Goal: Task Accomplishment & Management: Use online tool/utility

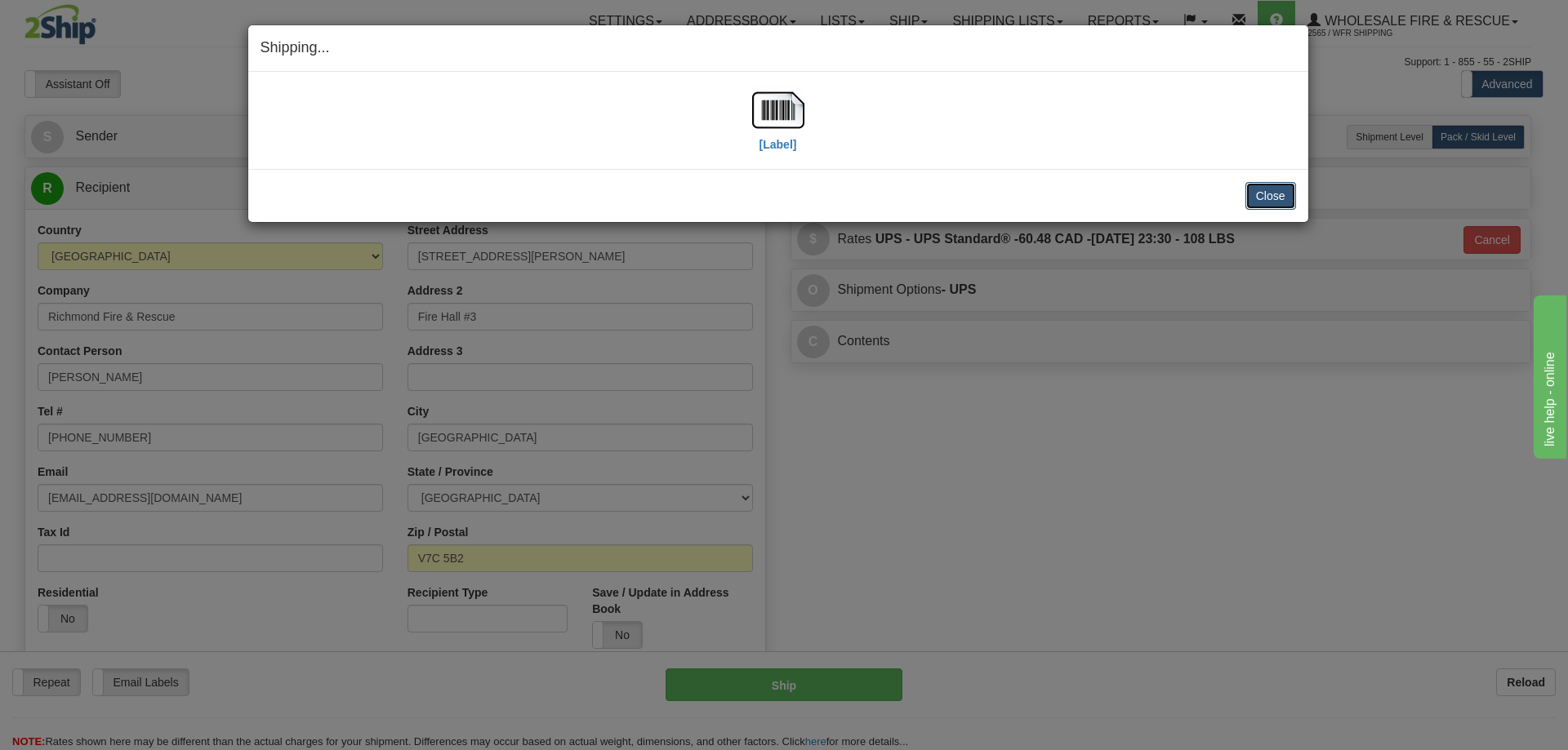
click at [1269, 194] on button "Close" at bounding box center [1270, 196] width 51 height 28
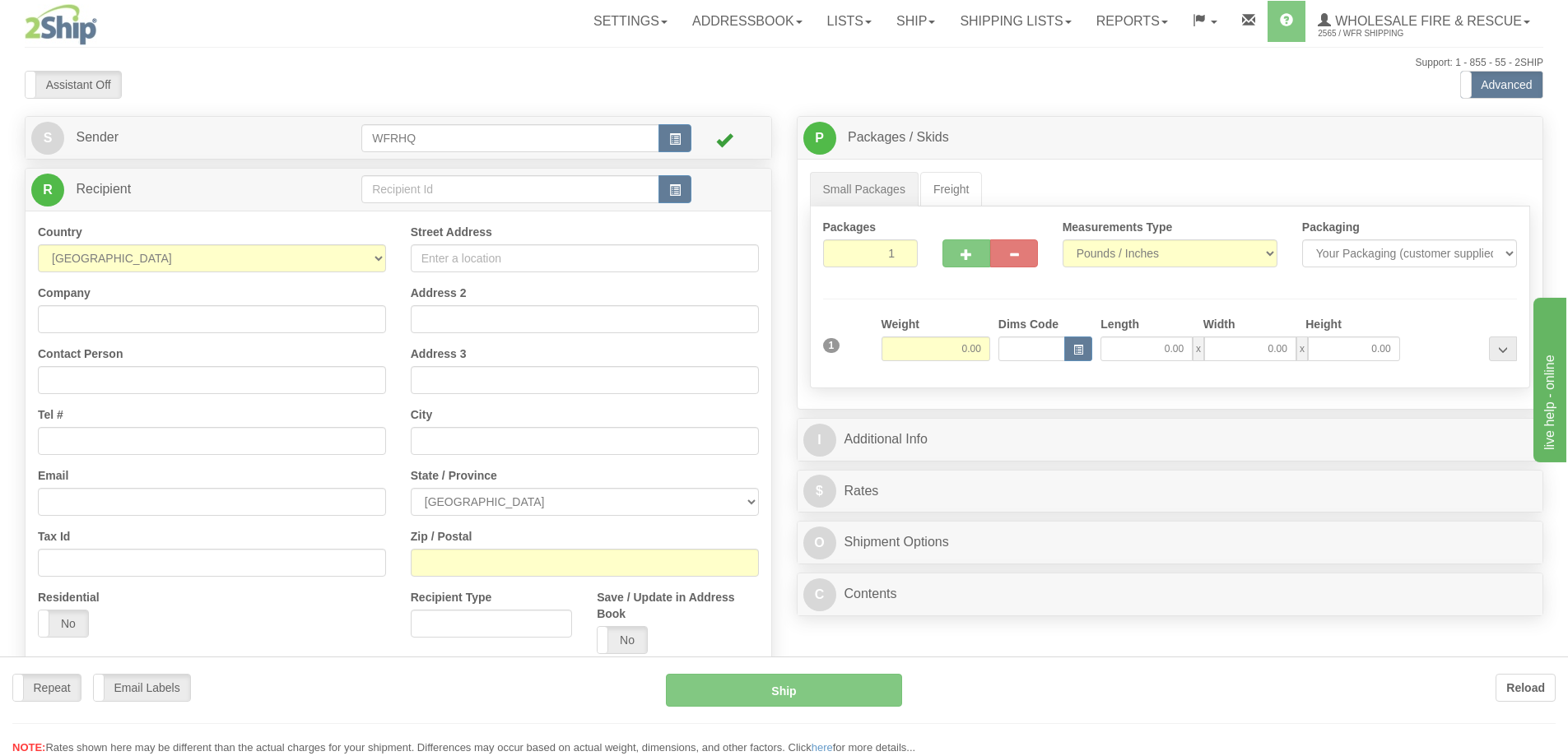
click at [396, 184] on div "Toggle navigation Settings Shipping Preferences Fields Preferences New" at bounding box center [784, 438] width 1568 height 875
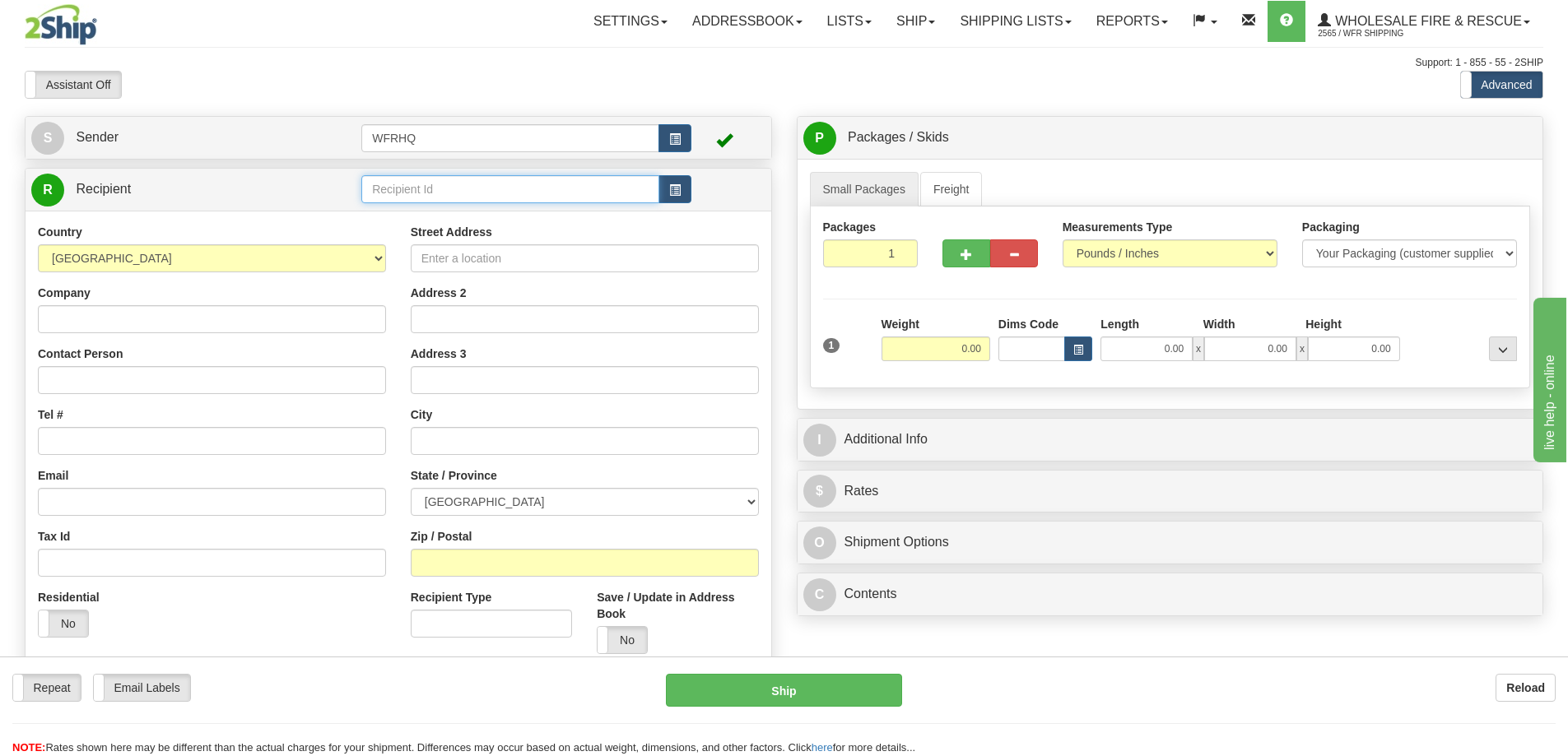
click at [408, 181] on input "text" at bounding box center [510, 189] width 298 height 28
type input "CANA5651"
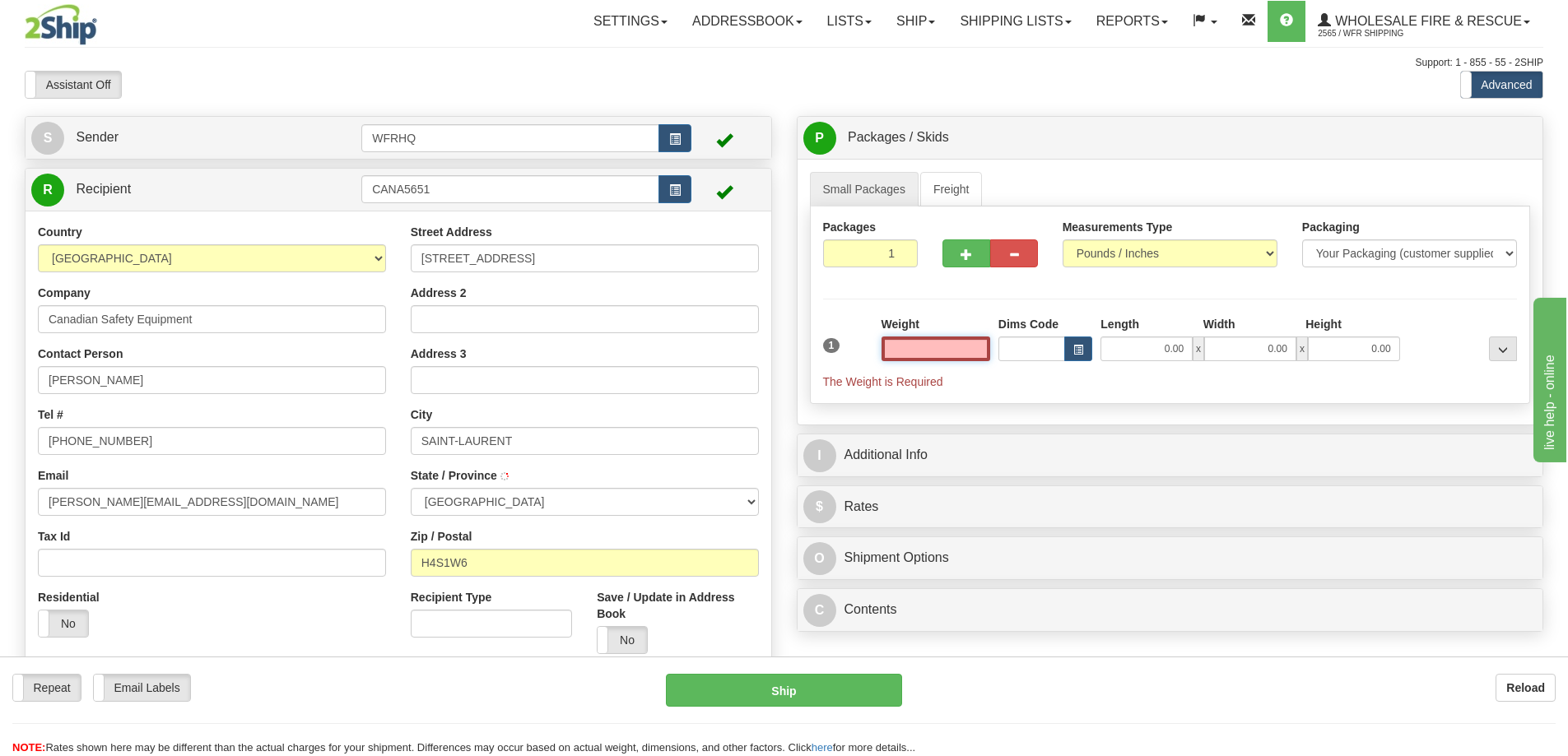
click at [915, 350] on input "text" at bounding box center [936, 349] width 108 height 25
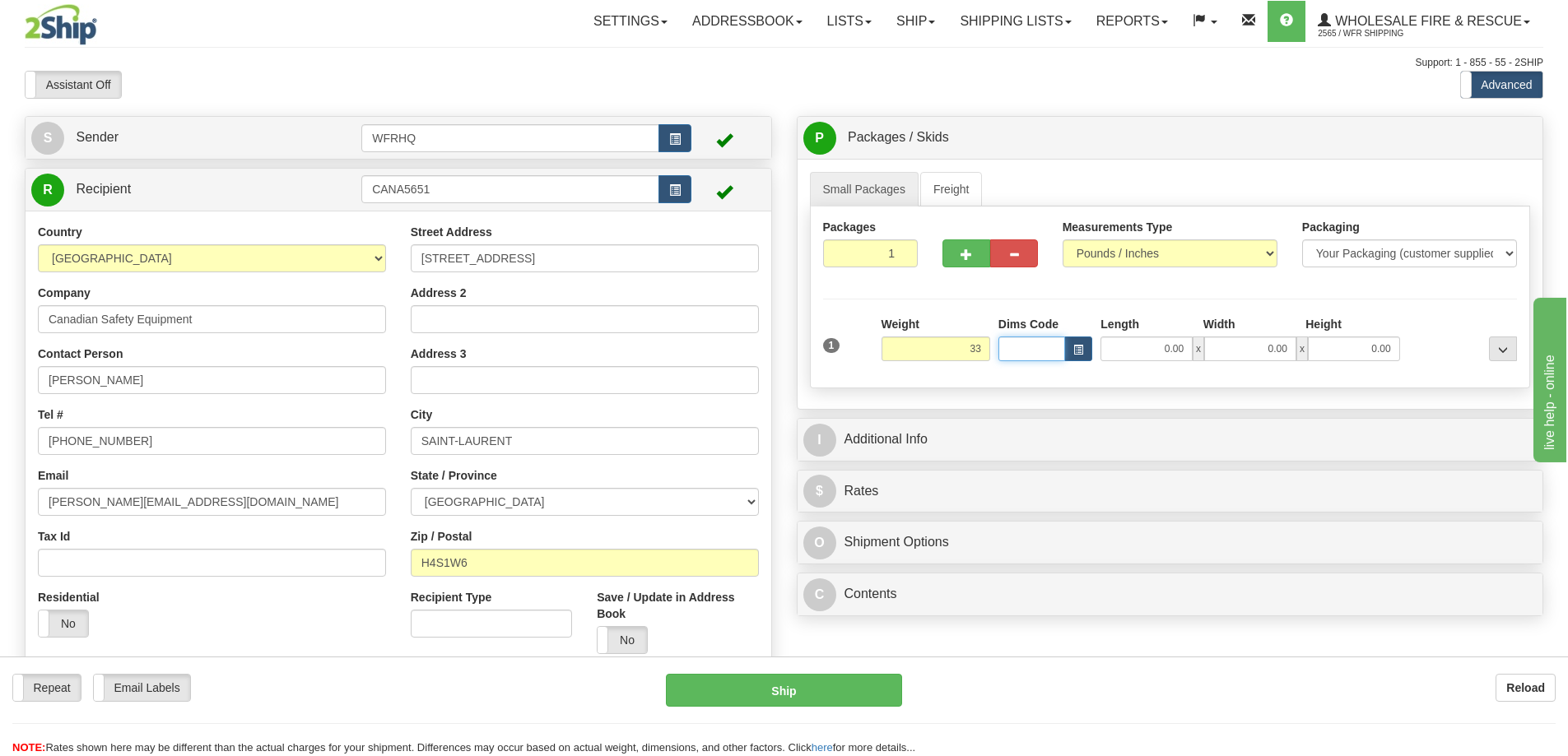
type input "33.00"
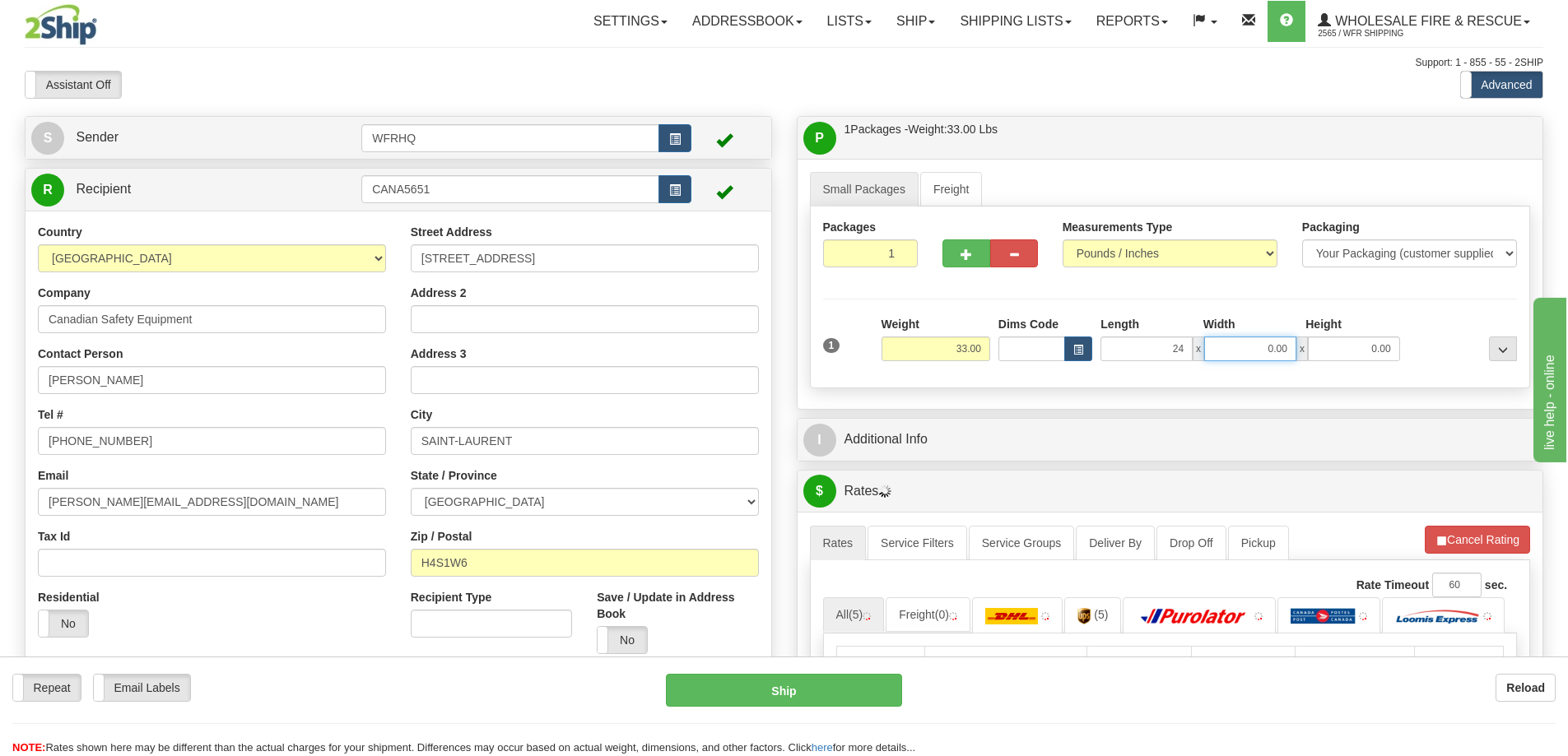
type input "24.00"
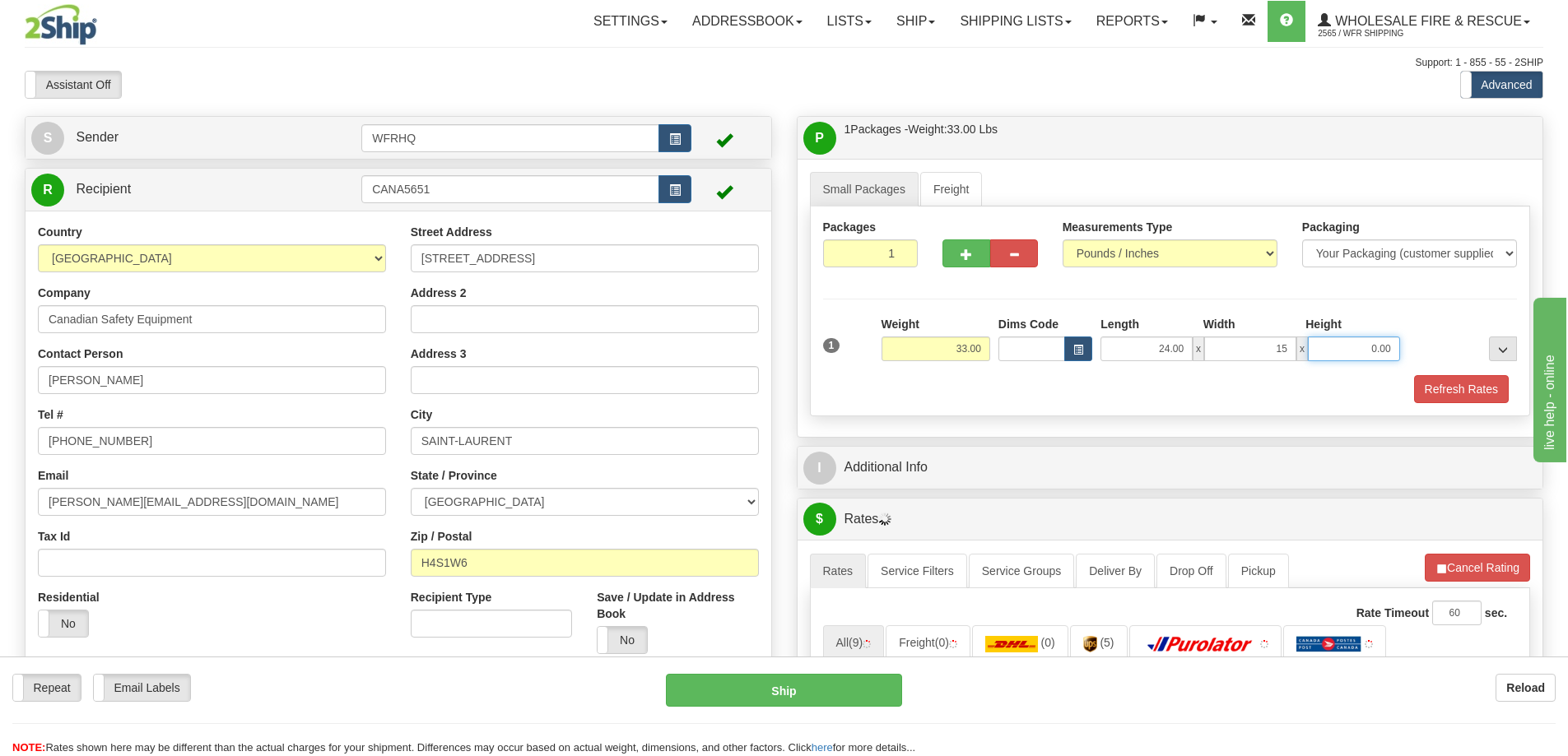
type input "15.00"
type input "10.00"
click at [951, 244] on button "button" at bounding box center [966, 253] width 47 height 28
radio input "true"
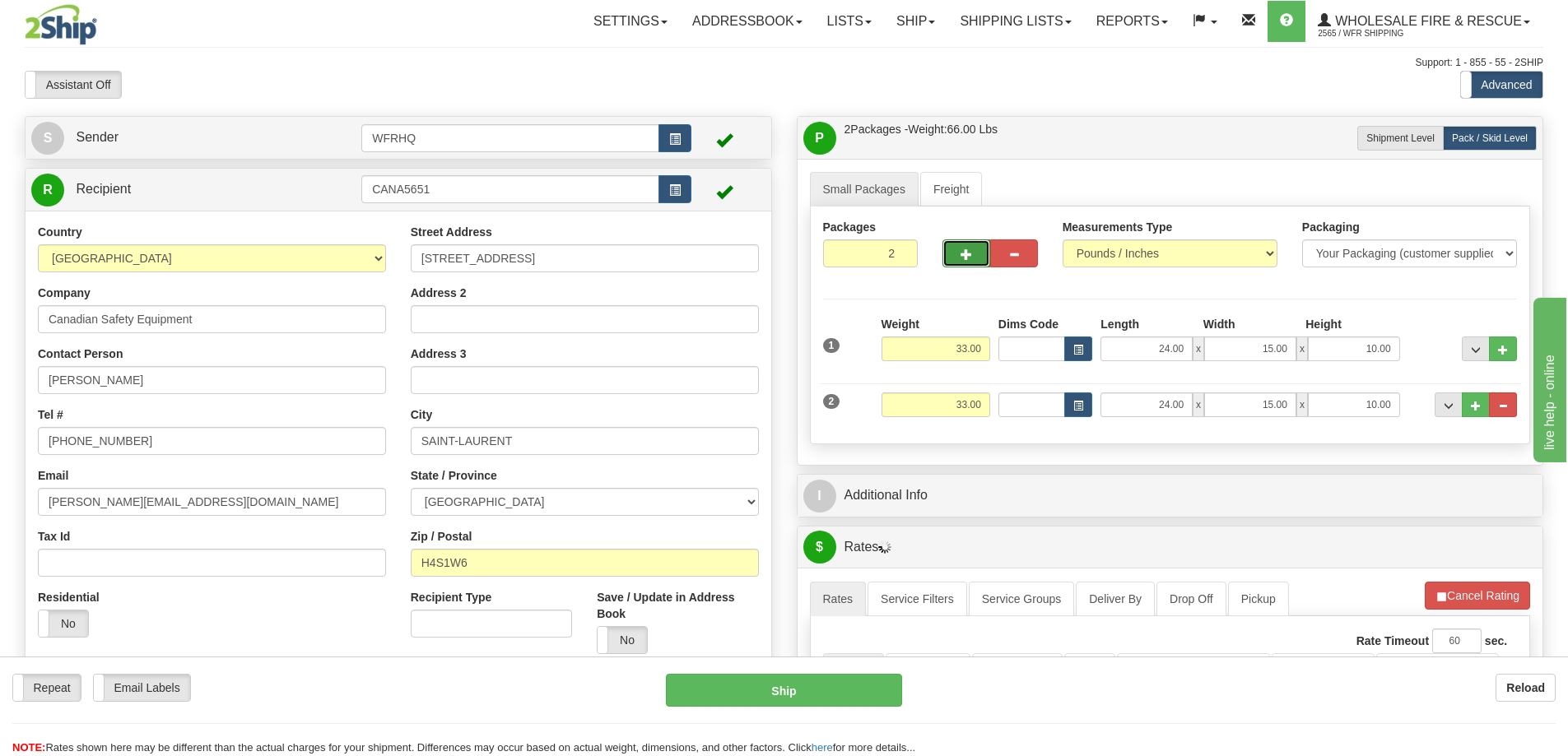
click at [973, 257] on button "button" at bounding box center [966, 253] width 47 height 28
type input "3"
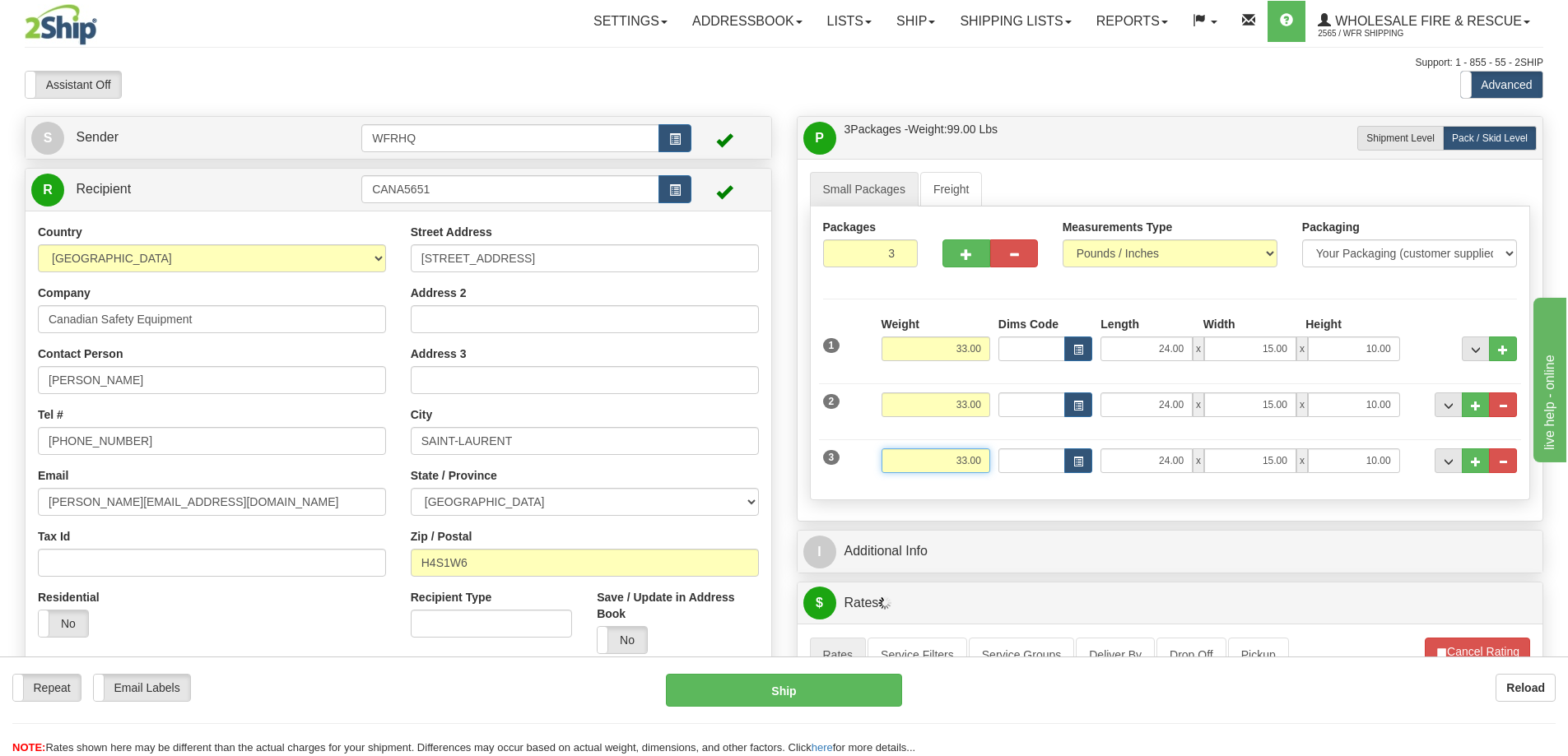
drag, startPoint x: 941, startPoint y: 455, endPoint x: 1099, endPoint y: 456, distance: 158.0
click at [1099, 456] on div "3 Weight 33.00 Dims Code Length Width Height" at bounding box center [1170, 459] width 703 height 55
type input "40.00"
click at [976, 264] on button "button" at bounding box center [966, 253] width 47 height 28
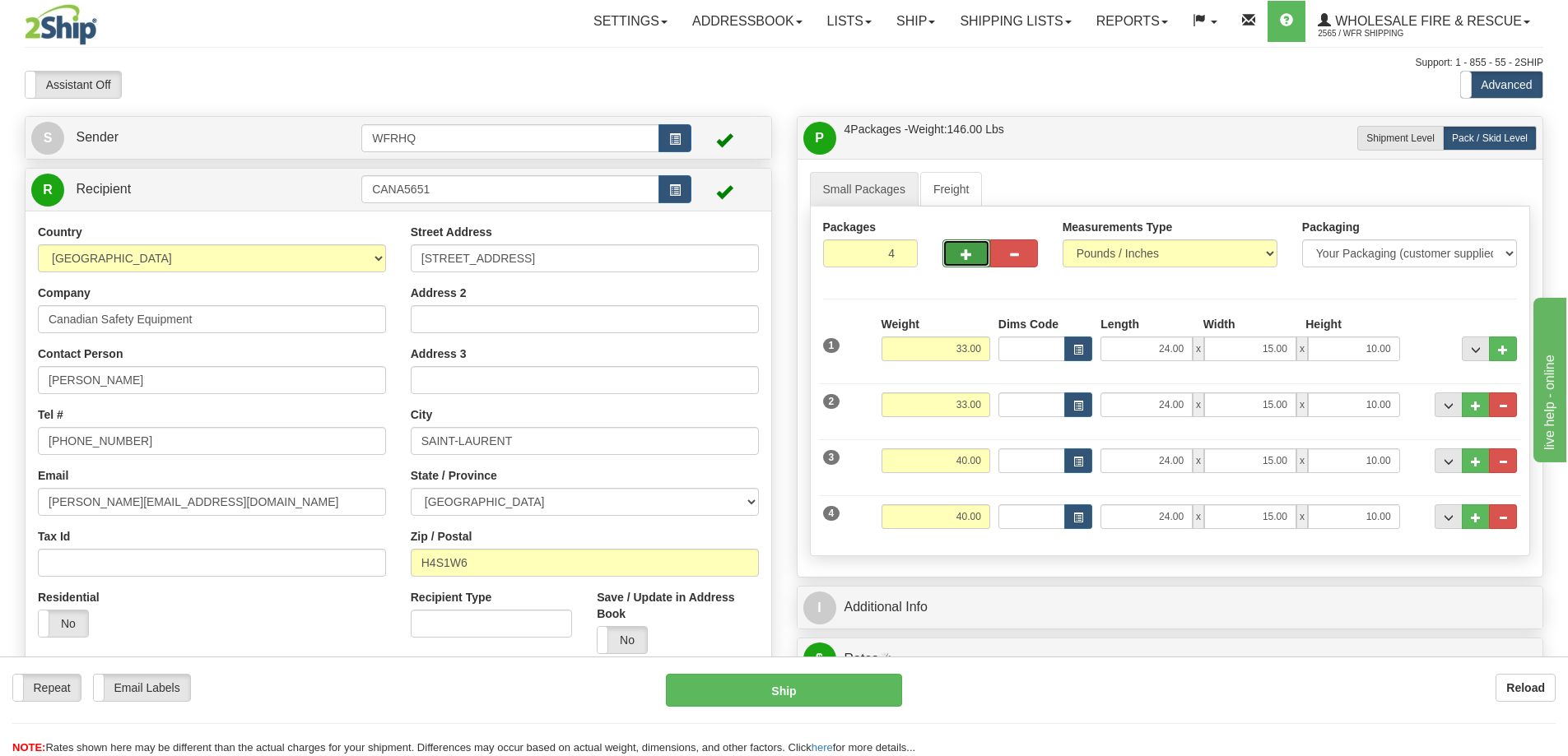
click at [974, 259] on button "button" at bounding box center [966, 253] width 47 height 28
type input "5"
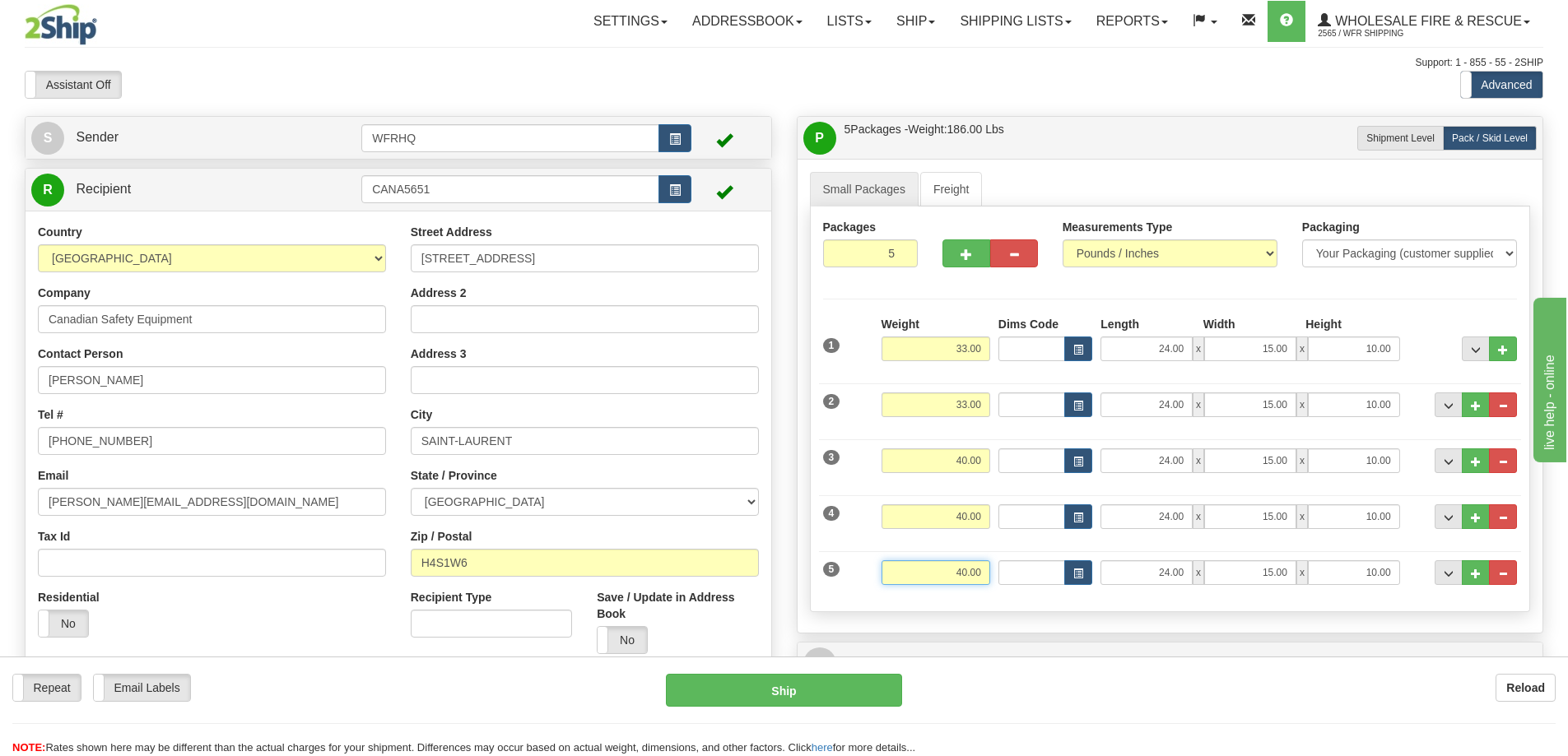
drag, startPoint x: 945, startPoint y: 584, endPoint x: 1031, endPoint y: 567, distance: 87.7
click at [1031, 567] on div "5 Weight 40.00 Dims Code Length Width Height" at bounding box center [1170, 570] width 703 height 55
type input "17.00"
type input "18.00"
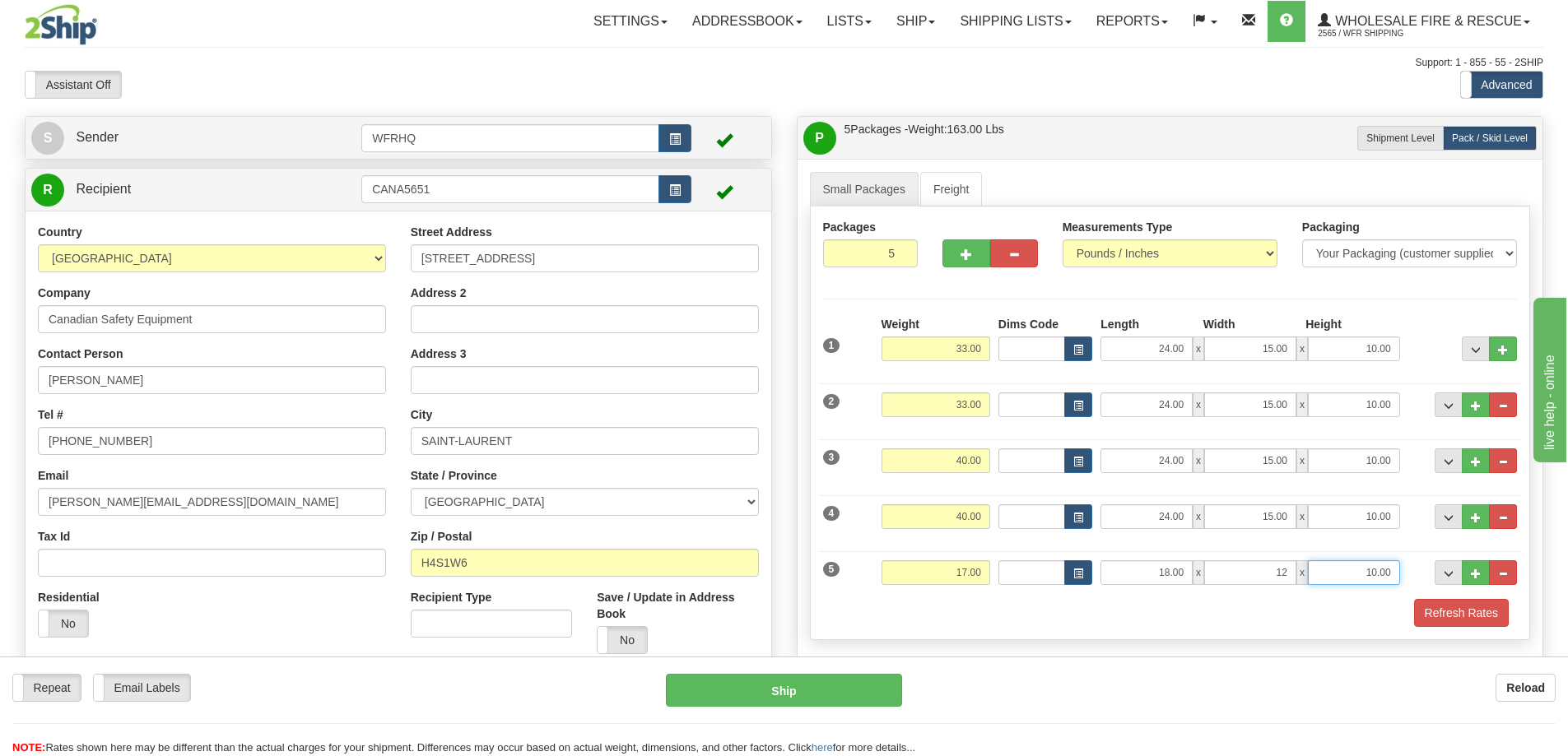
type input "12.00"
type input "11.00"
click at [1462, 612] on button "Refresh Rates" at bounding box center [1462, 613] width 95 height 28
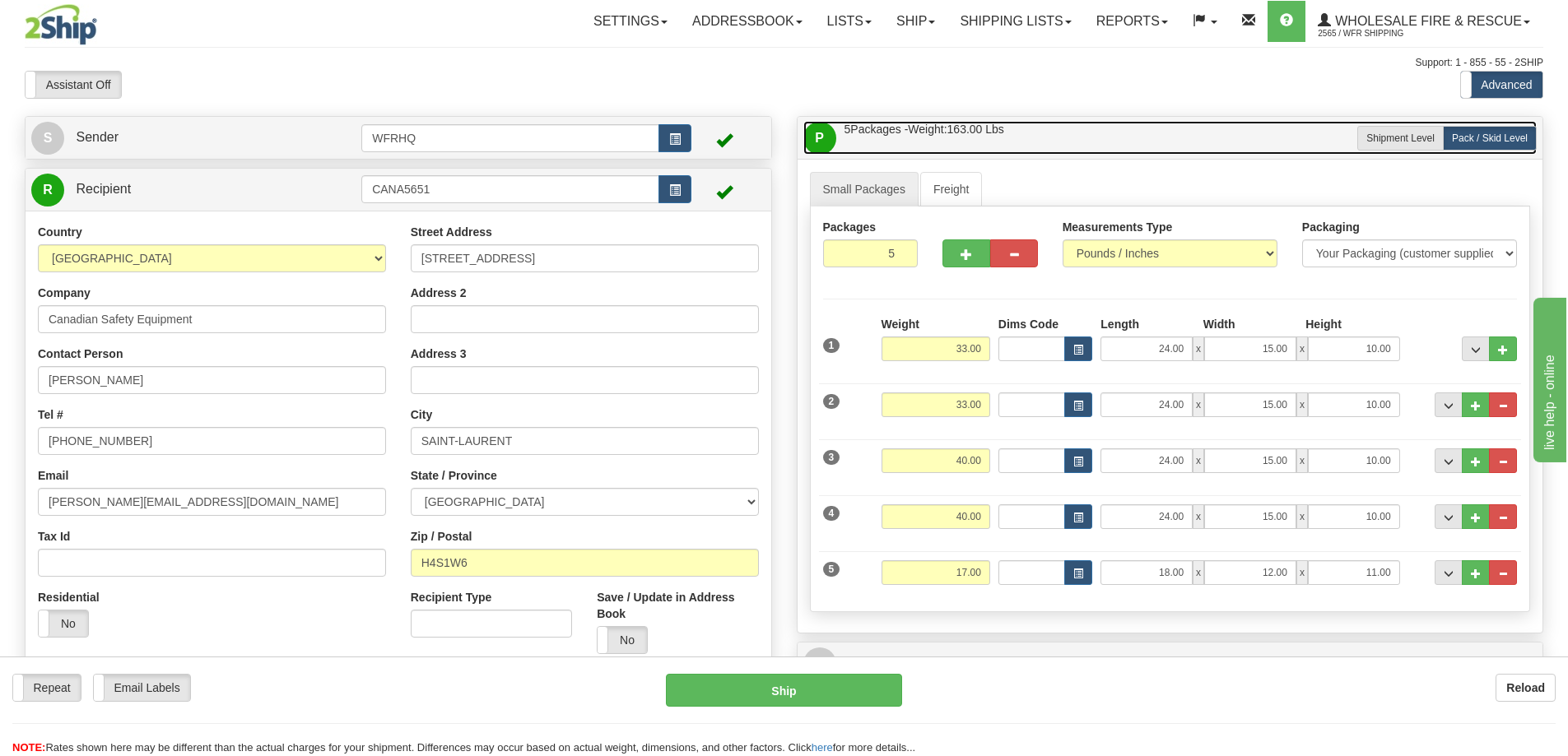
click at [1081, 135] on link "P Packages / Skids 5 Packages - Weight: 163.00 Lbs 1 Skids - Weight: 0.00 Lbs" at bounding box center [1170, 137] width 734 height 34
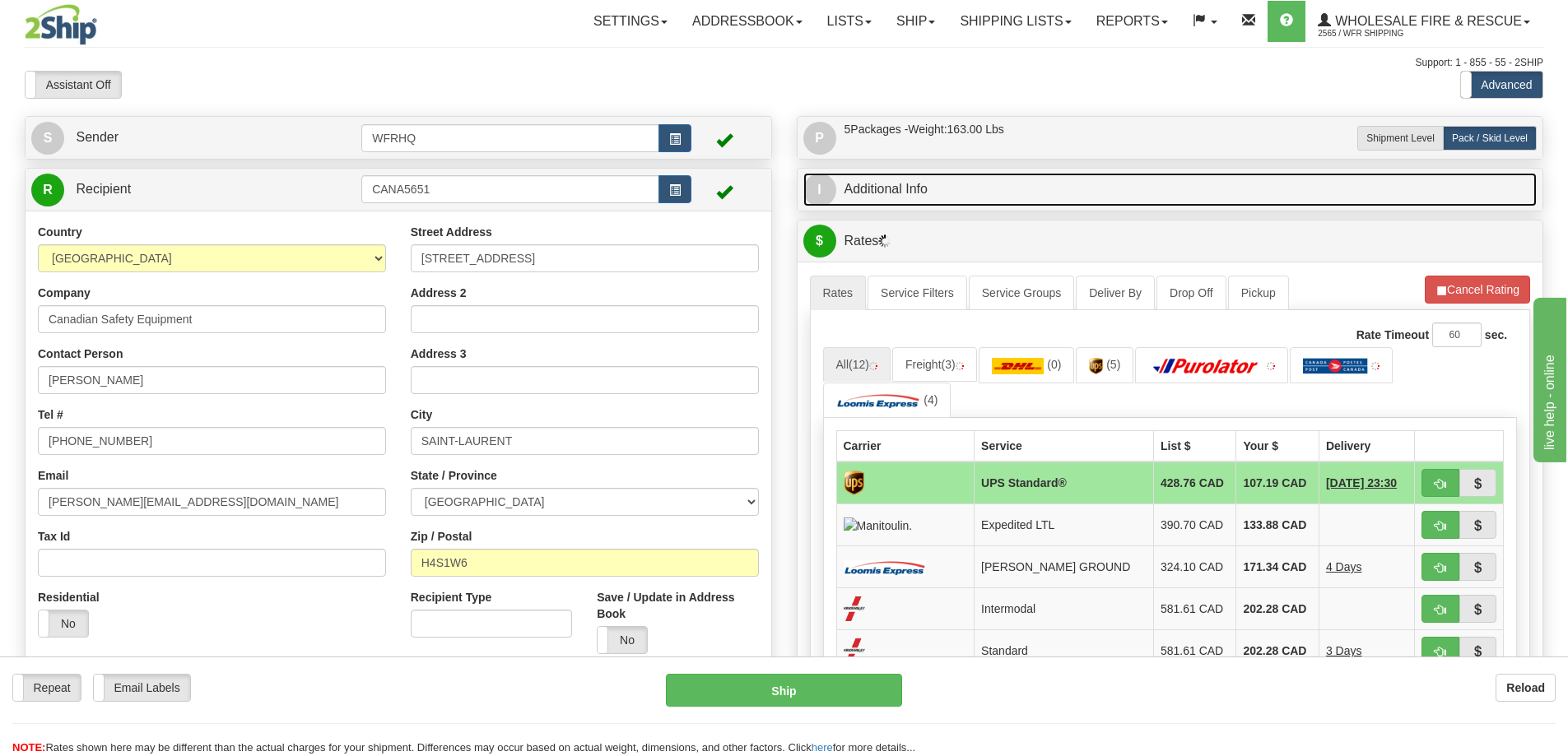
click at [1020, 200] on link "I Additional Info" at bounding box center [1170, 190] width 734 height 34
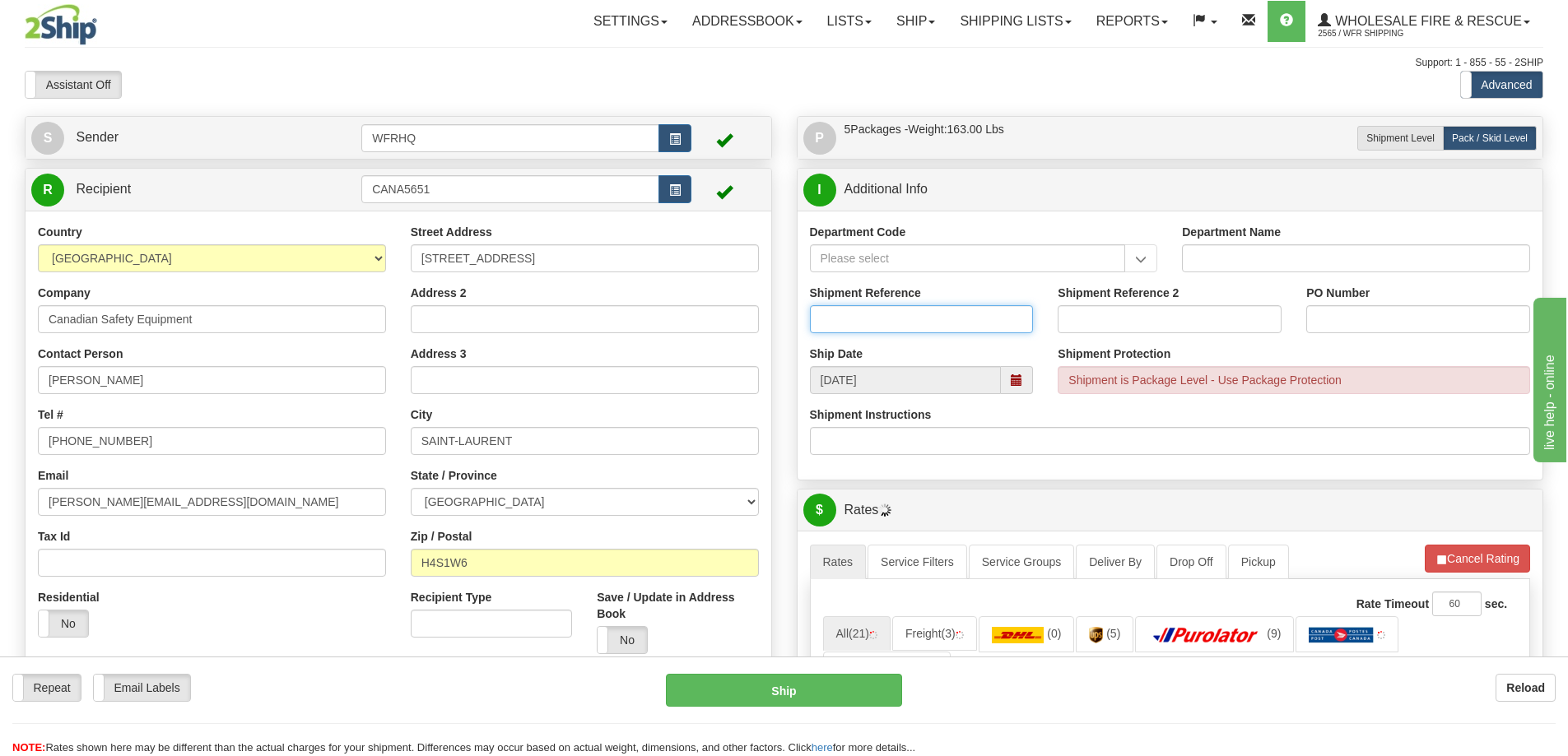
click at [901, 321] on input "Shipment Reference" at bounding box center [921, 318] width 224 height 28
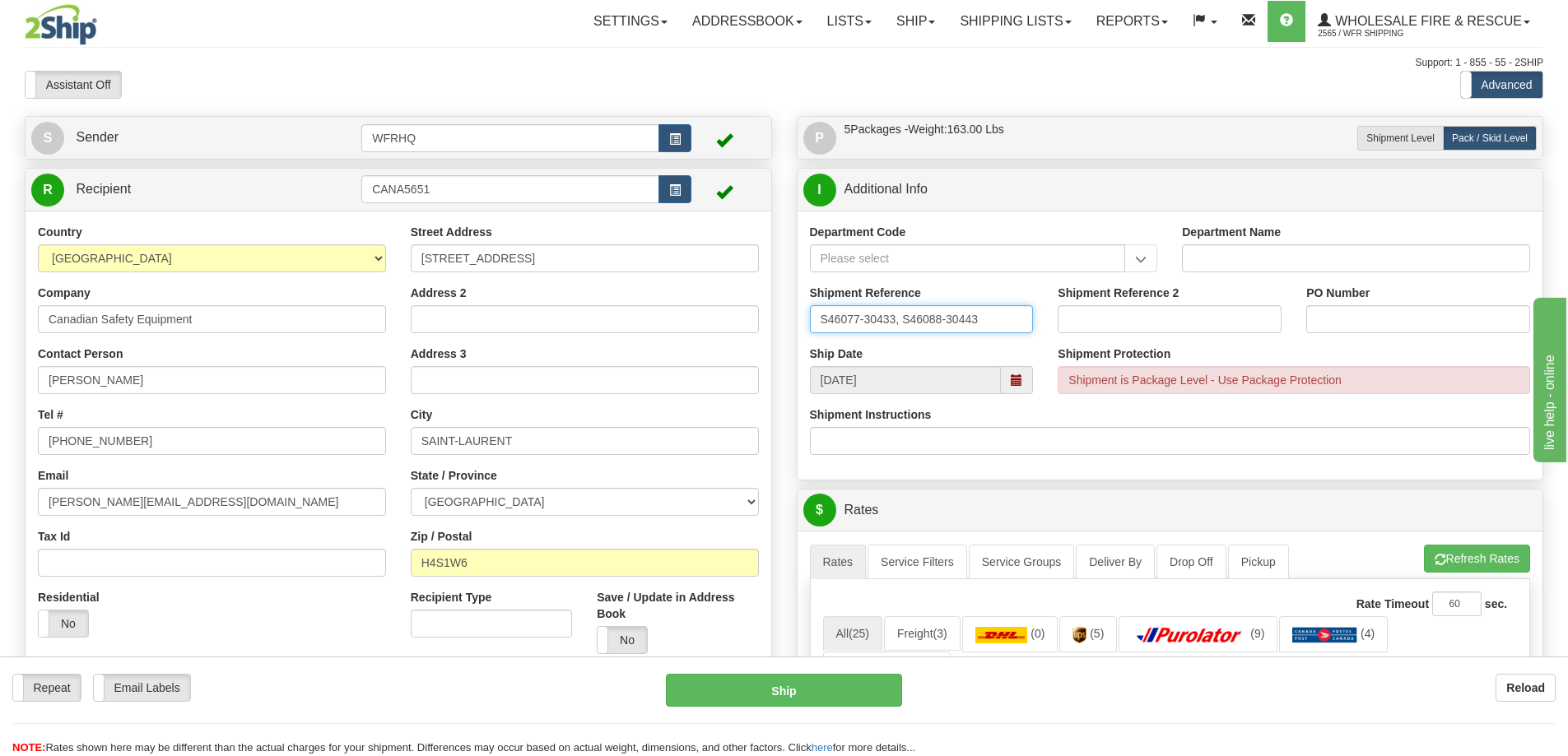
type input "S46077-30433, S46088-30443"
type input "Q10658-2, 58147-1"
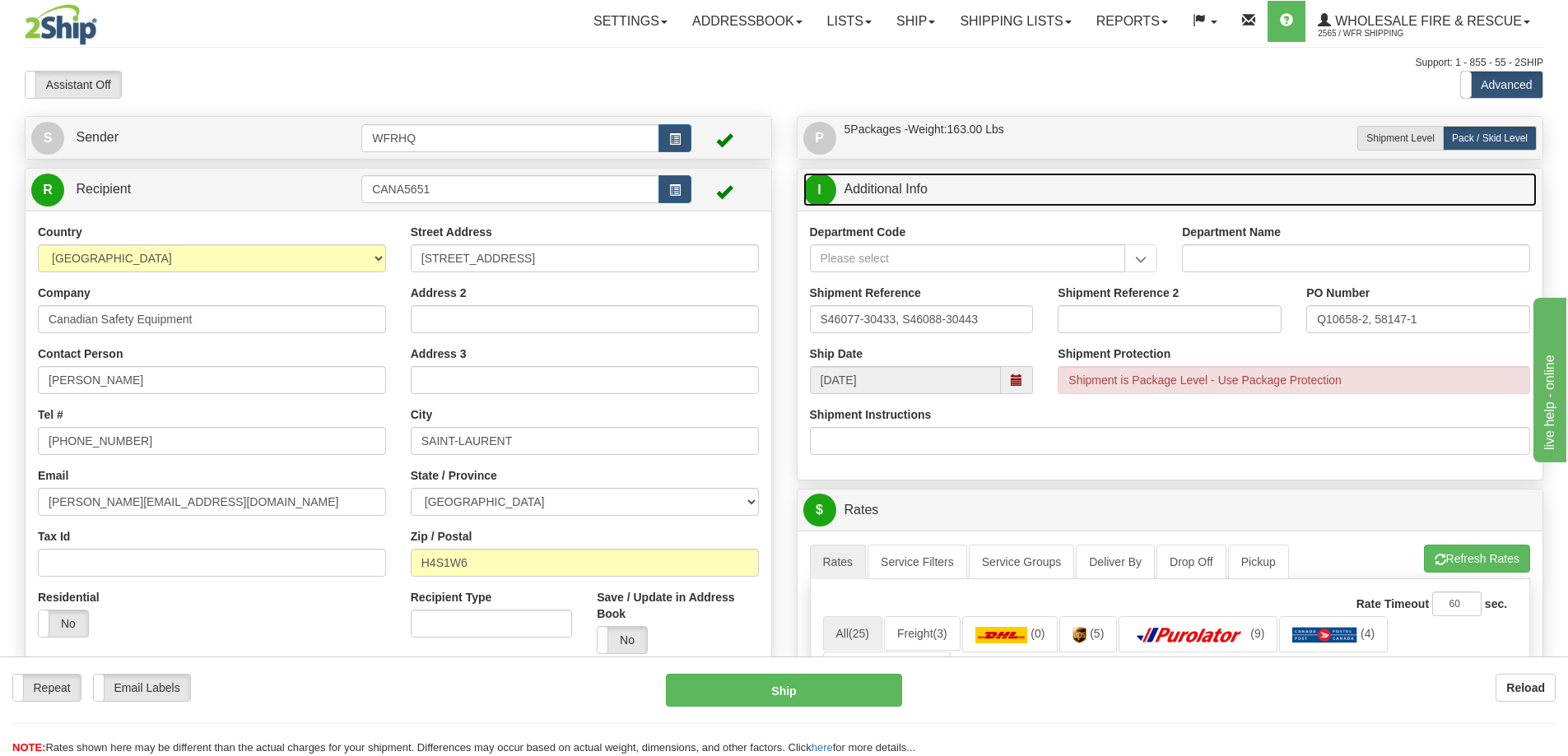
click at [1043, 191] on link "I Additional Info" at bounding box center [1170, 190] width 734 height 34
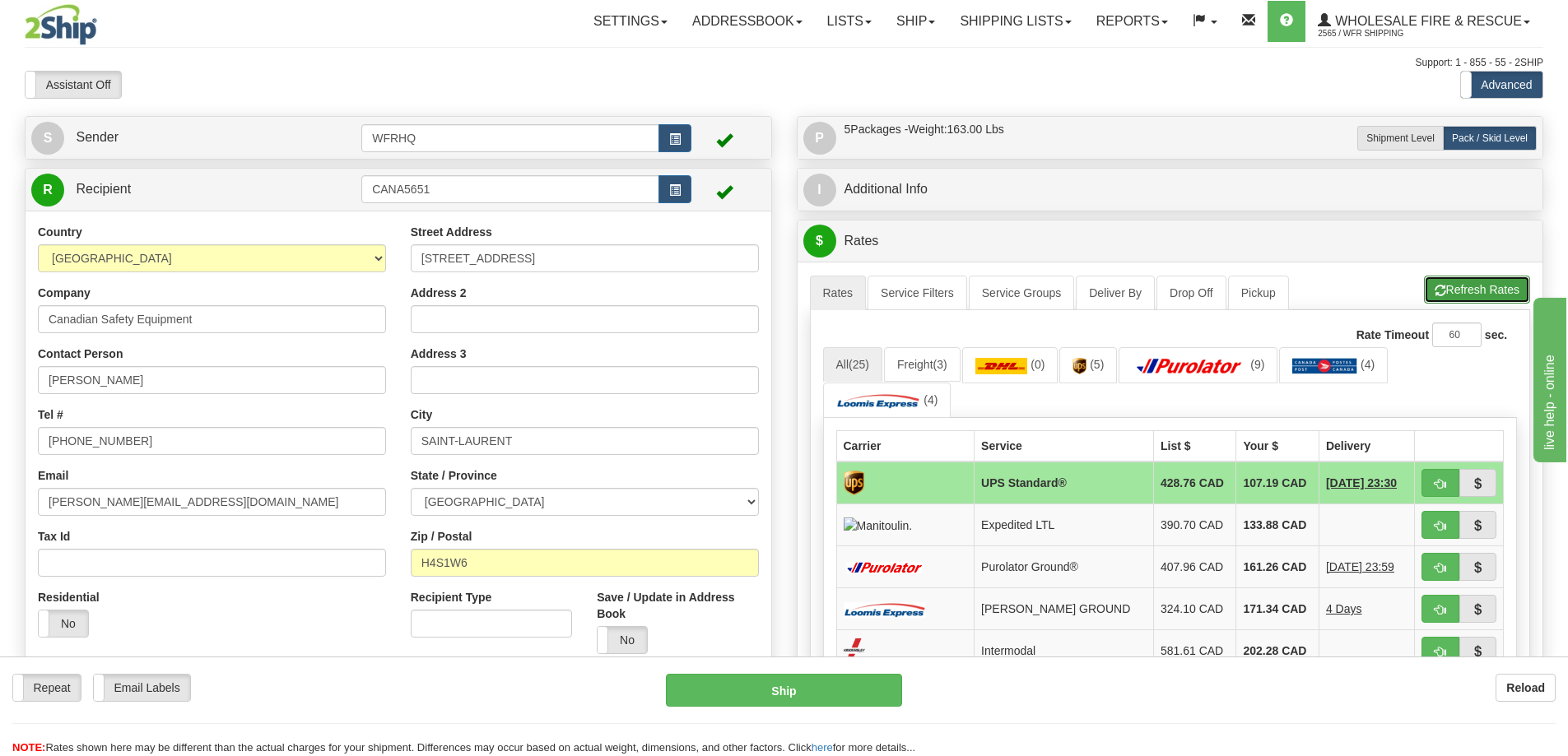
click at [1428, 286] on button "Refresh Rates" at bounding box center [1477, 289] width 106 height 28
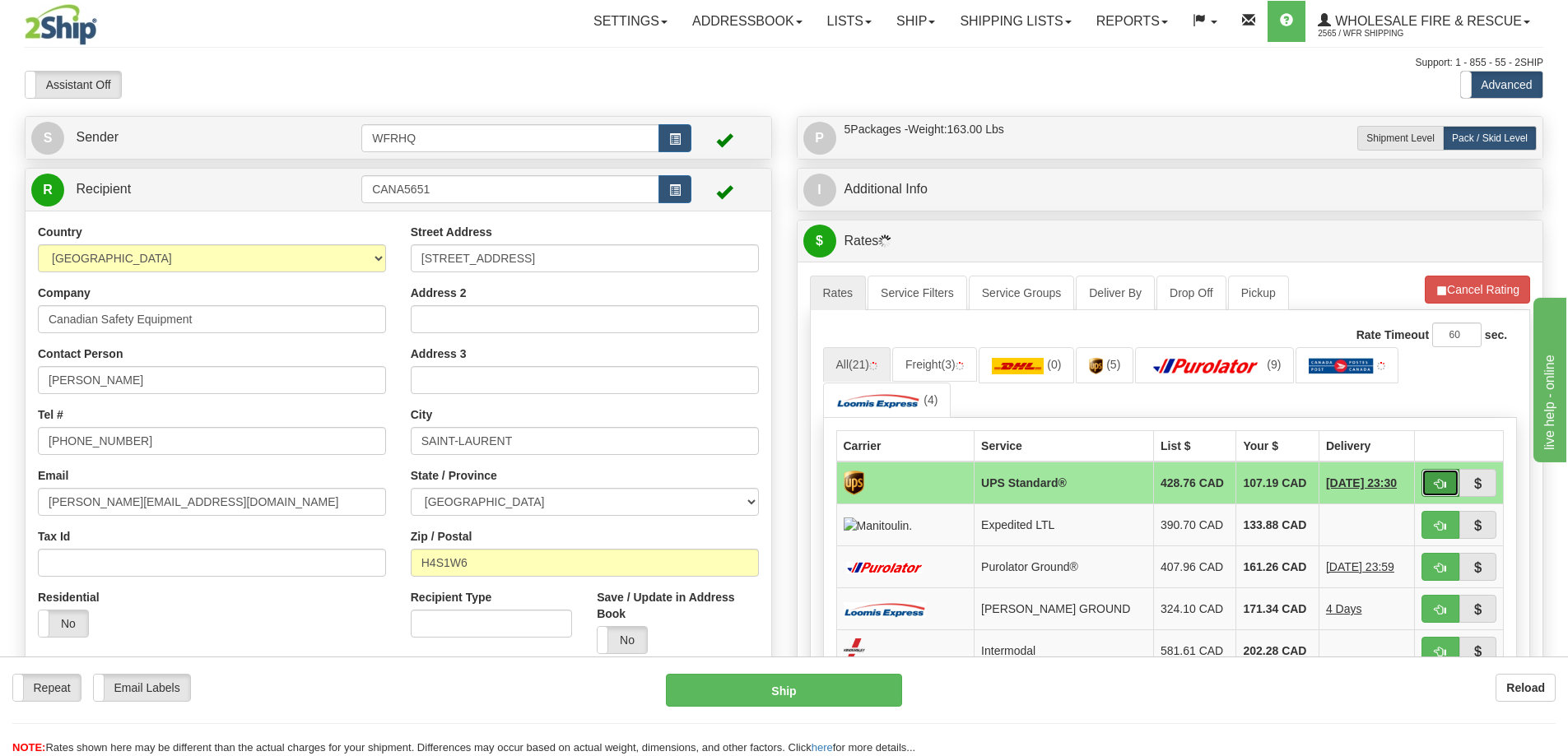
click at [1437, 485] on span "button" at bounding box center [1440, 484] width 12 height 11
click at [1443, 482] on span "button" at bounding box center [1440, 484] width 12 height 11
type input "11"
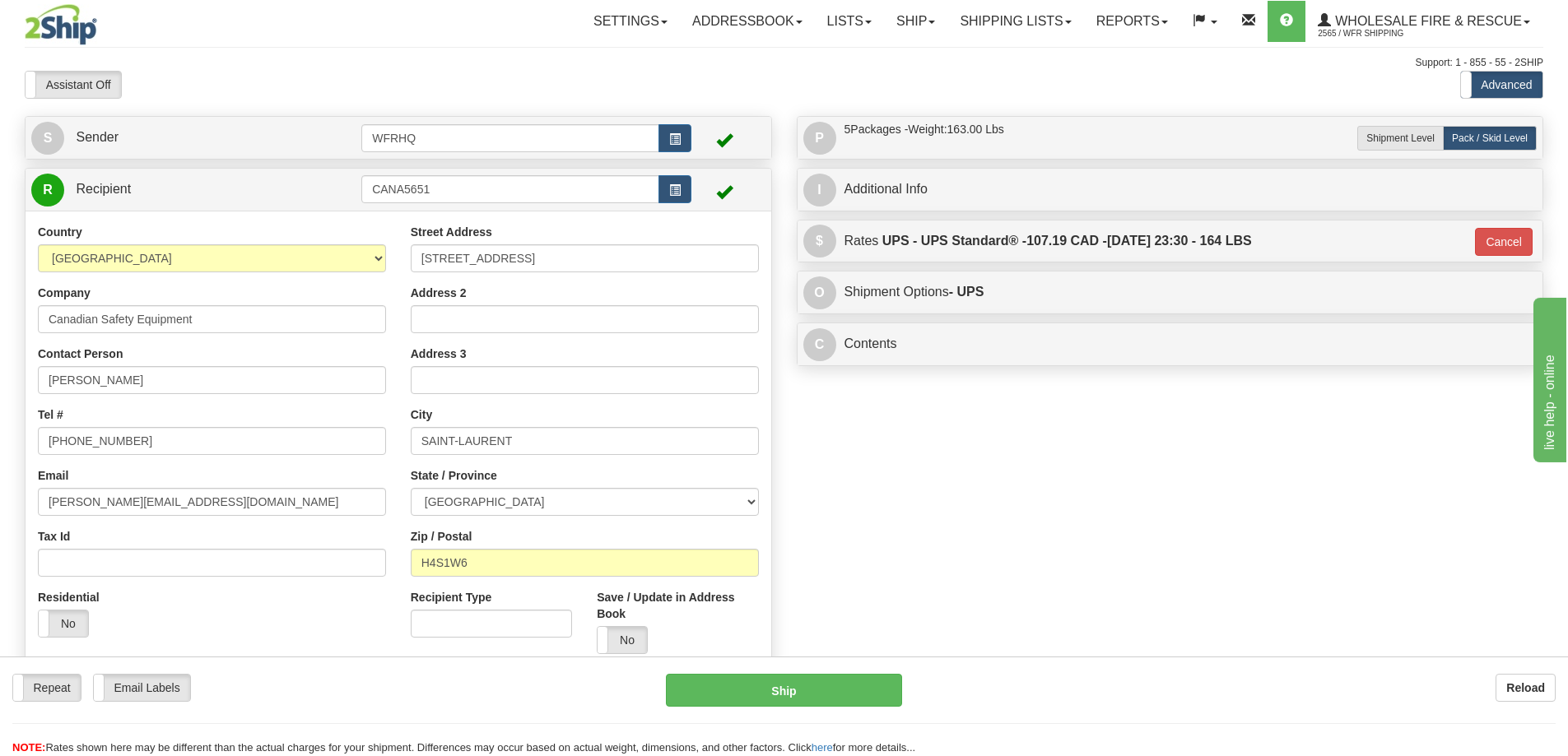
click at [743, 709] on div "Repeat Repeat Email Labels Email Labels Edit Reload Ship here" at bounding box center [784, 714] width 1568 height 82
click at [743, 701] on button "Ship" at bounding box center [784, 690] width 236 height 33
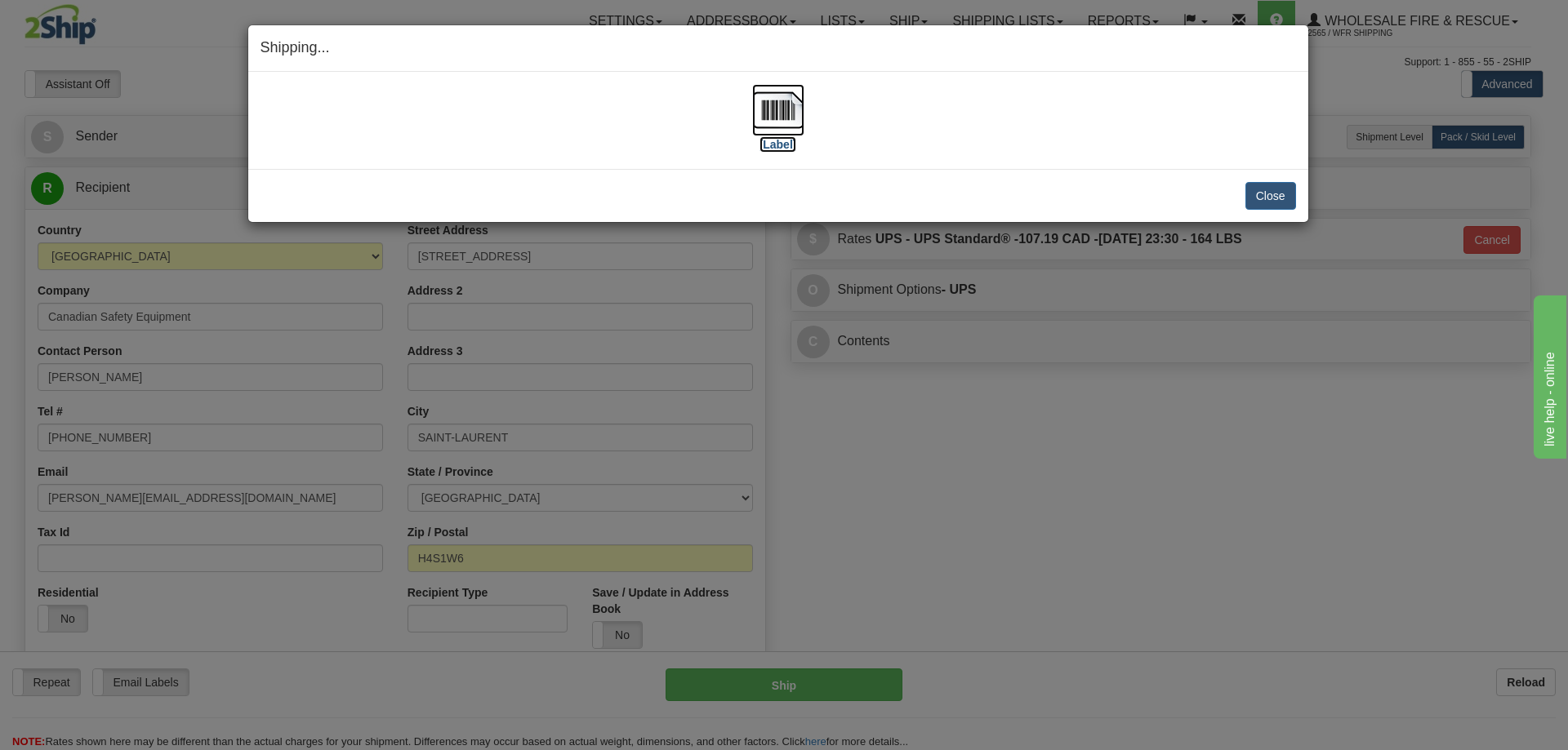
click at [787, 122] on img at bounding box center [778, 110] width 52 height 52
